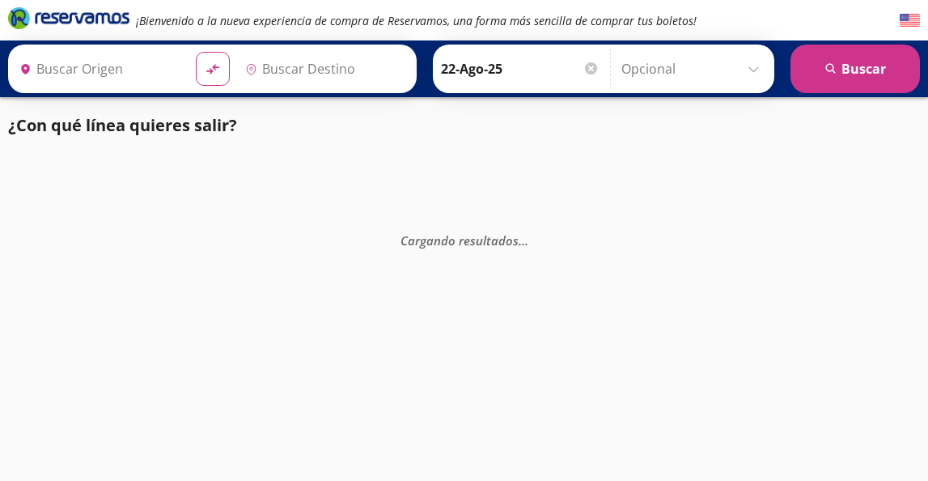
type input "[GEOGRAPHIC_DATA], [GEOGRAPHIC_DATA]"
type input "[GEOGRAPHIC_DATA][PERSON_NAME], [GEOGRAPHIC_DATA]"
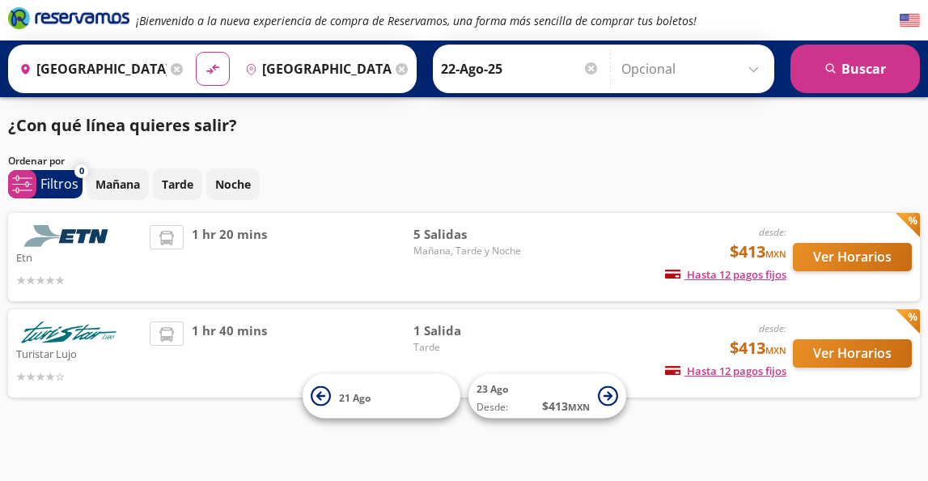
click at [485, 246] on span "Mañana, Tarde y Noche" at bounding box center [469, 250] width 113 height 15
click at [436, 228] on span "5 Salidas" at bounding box center [469, 234] width 113 height 19
click at [248, 256] on span "1 hr 20 mins" at bounding box center [229, 257] width 75 height 64
click at [859, 253] on button "Ver Horarios" at bounding box center [852, 257] width 119 height 28
